Goal: Task Accomplishment & Management: Use online tool/utility

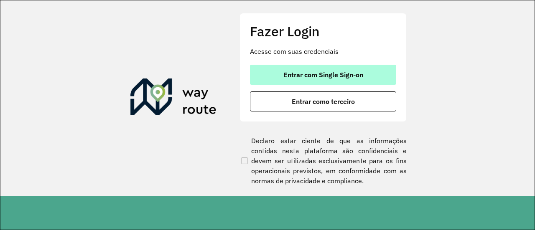
click at [321, 82] on button "Entrar com Single Sign-on" at bounding box center [323, 75] width 146 height 20
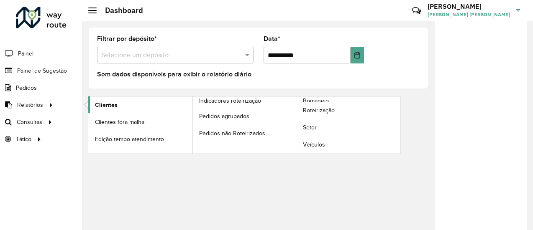
click at [114, 104] on span "Clientes" at bounding box center [106, 105] width 23 height 9
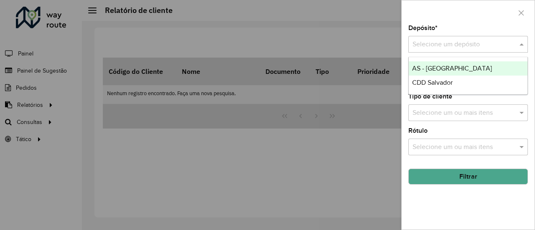
click at [457, 47] on input "text" at bounding box center [460, 45] width 95 height 10
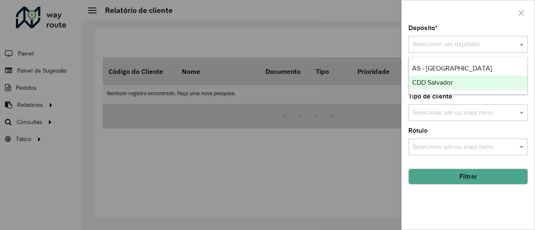
click at [445, 82] on span "CDD Salvador" at bounding box center [432, 82] width 41 height 7
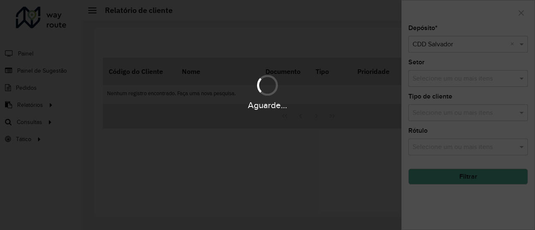
click at [472, 79] on div "Aguarde..." at bounding box center [267, 92] width 535 height 40
click at [476, 108] on div "Aguarde..." at bounding box center [267, 105] width 535 height 13
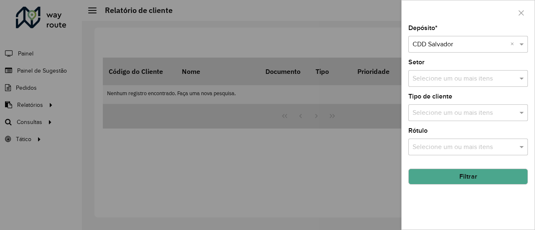
click at [493, 156] on div "Depósito * Selecione um depósito × CDD Salvador × Setor Selecione um ou mais it…" at bounding box center [468, 127] width 133 height 205
click at [493, 153] on div "Selecione um ou mais itens" at bounding box center [469, 147] width 120 height 17
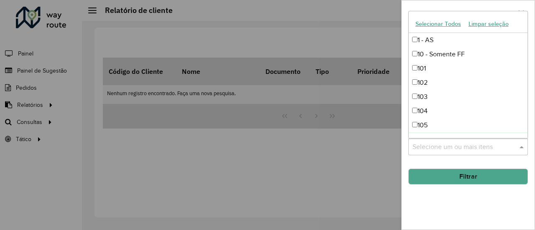
drag, startPoint x: 310, startPoint y: 159, endPoint x: 327, endPoint y: 161, distance: 17.3
click at [313, 159] on div at bounding box center [267, 115] width 535 height 230
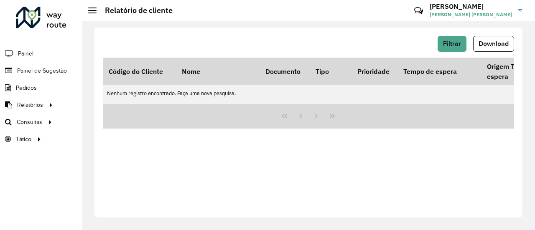
click at [470, 51] on div "Filtrar Download" at bounding box center [309, 44] width 412 height 16
click at [462, 48] on button "Filtrar" at bounding box center [452, 44] width 29 height 16
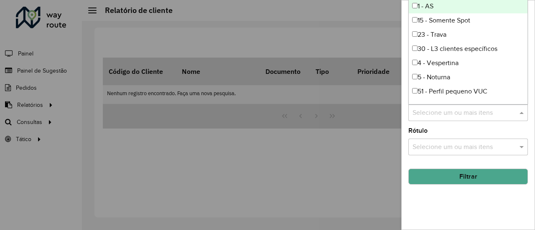
click at [468, 115] on input "text" at bounding box center [464, 113] width 107 height 10
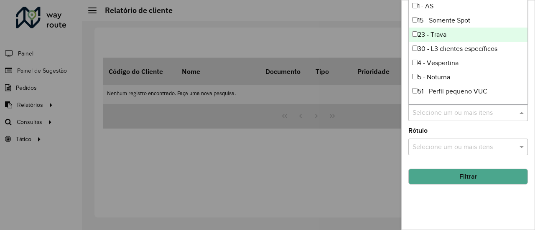
click at [422, 35] on div "23 - Trava" at bounding box center [468, 35] width 119 height 14
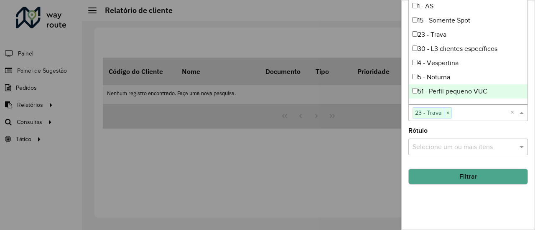
click at [441, 174] on button "Filtrar" at bounding box center [469, 177] width 120 height 16
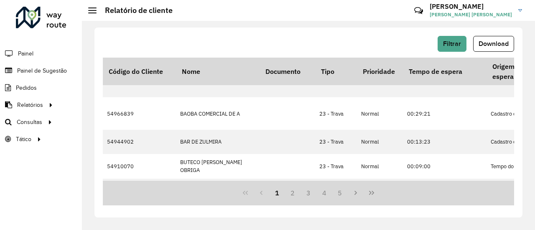
scroll to position [350, 0]
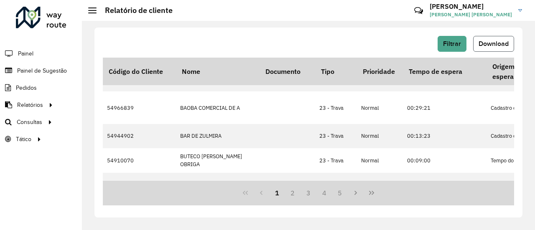
click at [506, 39] on button "Download" at bounding box center [493, 44] width 41 height 16
